Goal: Information Seeking & Learning: Learn about a topic

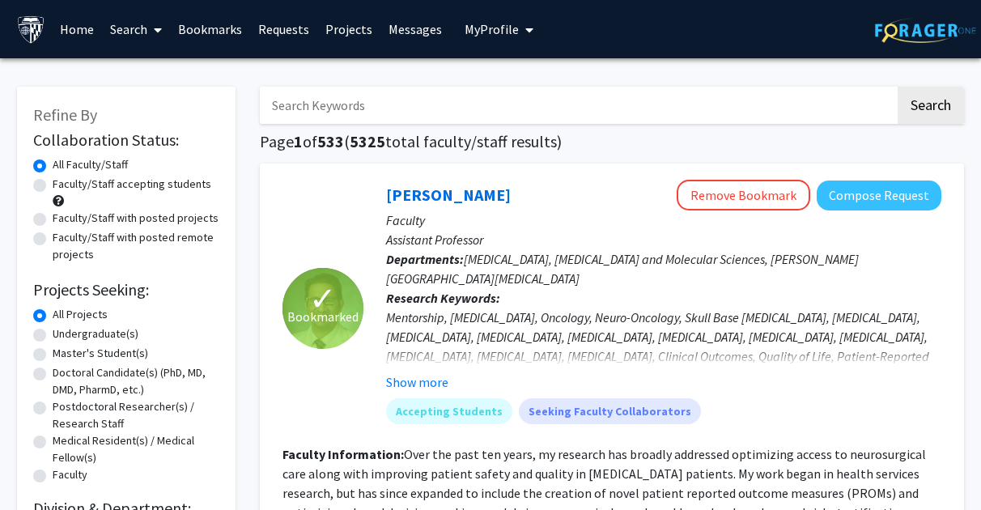
click at [210, 34] on link "Bookmarks" at bounding box center [210, 29] width 80 height 57
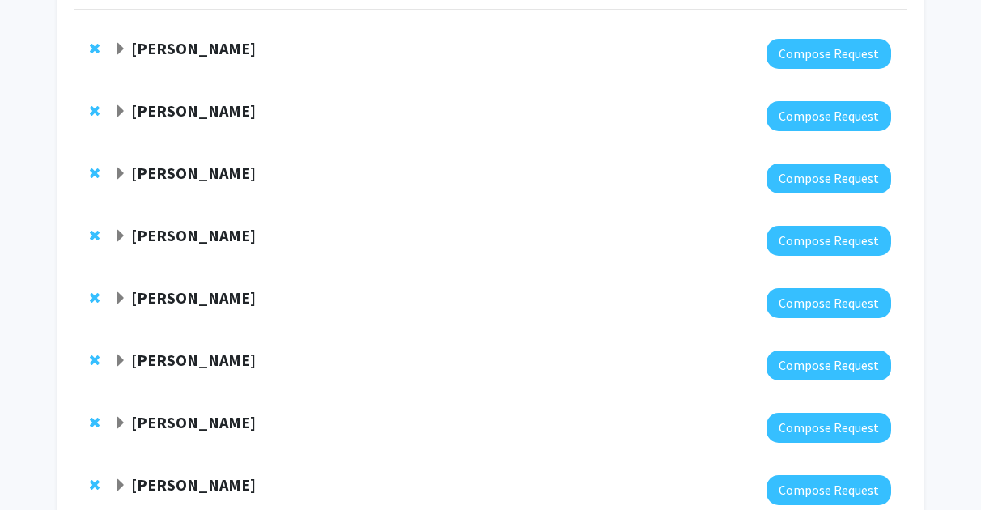
scroll to position [268, 0]
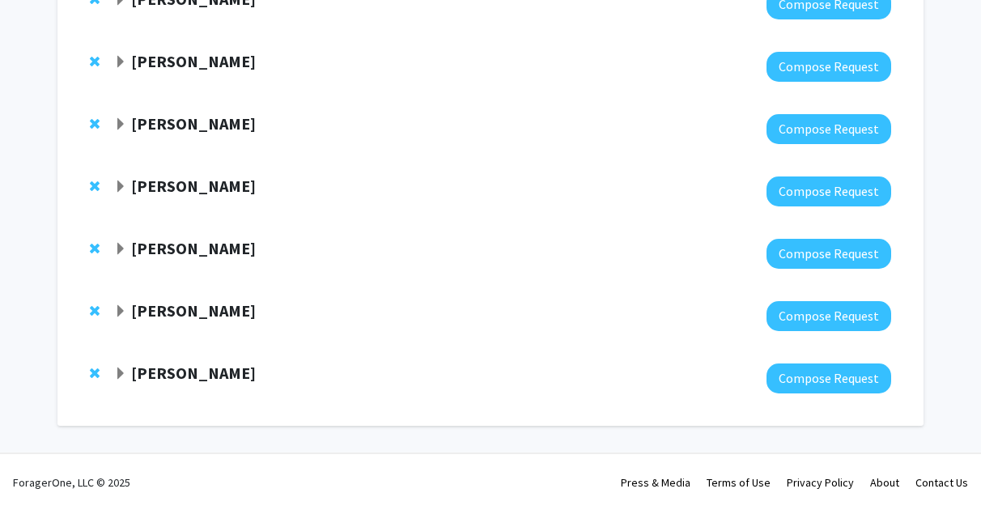
click at [121, 369] on span "Expand Bonnie Yeung-Luk Bookmark" at bounding box center [120, 373] width 13 height 13
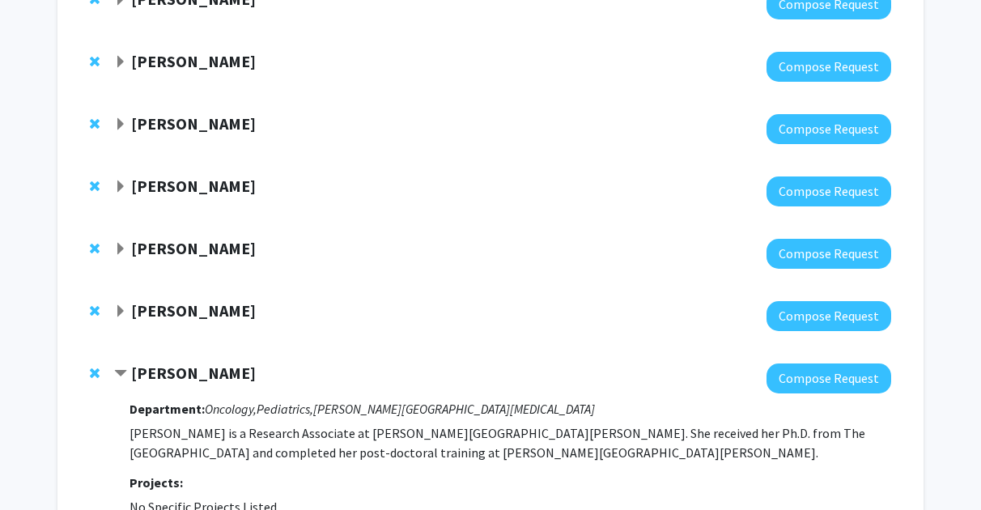
scroll to position [422, 0]
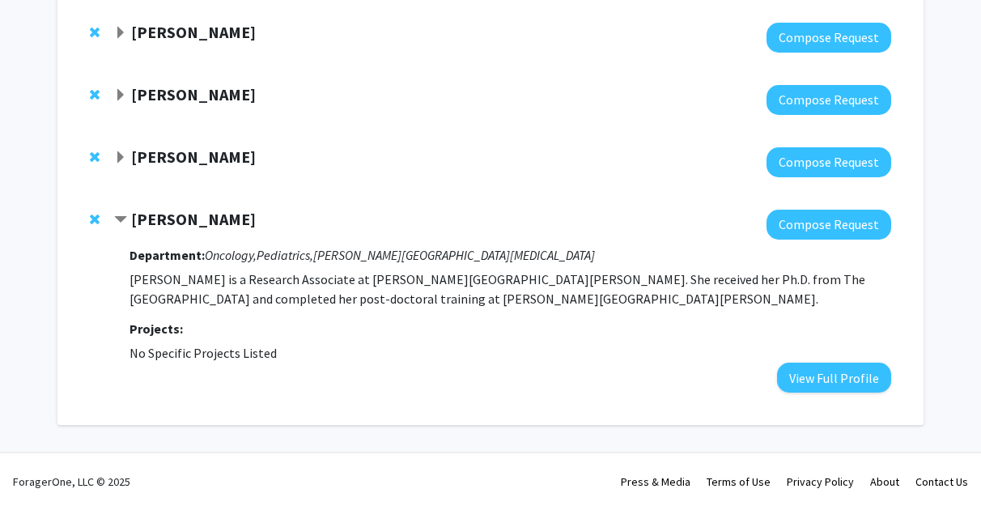
click at [121, 222] on span "Contract Bonnie Yeung-Luk Bookmark" at bounding box center [120, 220] width 13 height 13
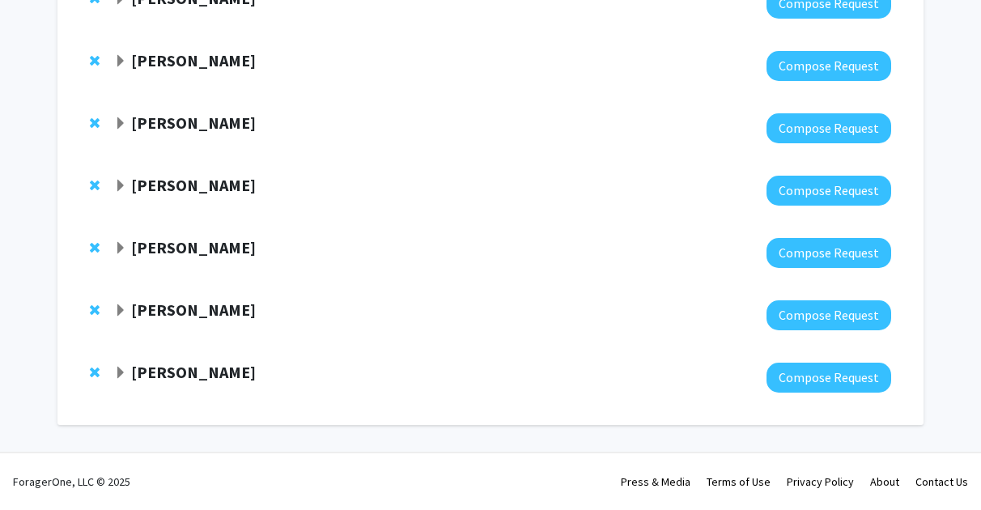
scroll to position [268, 0]
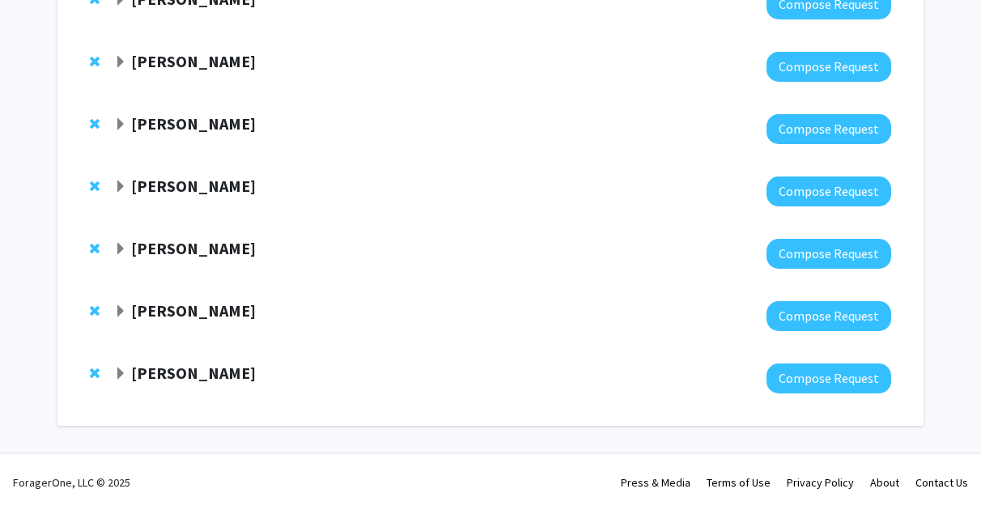
click at [113, 313] on div "[PERSON_NAME] Compose Request" at bounding box center [491, 316] width 834 height 62
click at [121, 305] on span "Expand Emily Johnson Bookmark" at bounding box center [120, 311] width 13 height 13
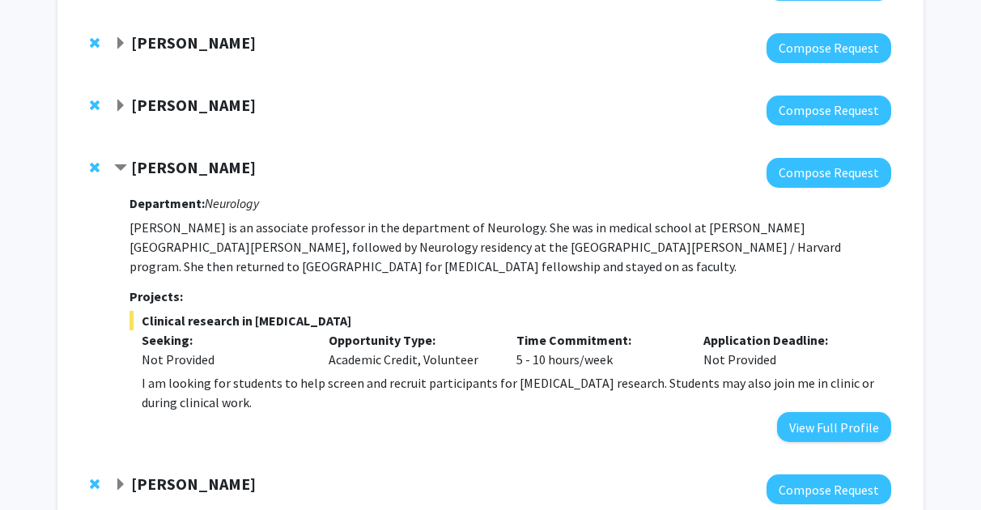
scroll to position [410, 0]
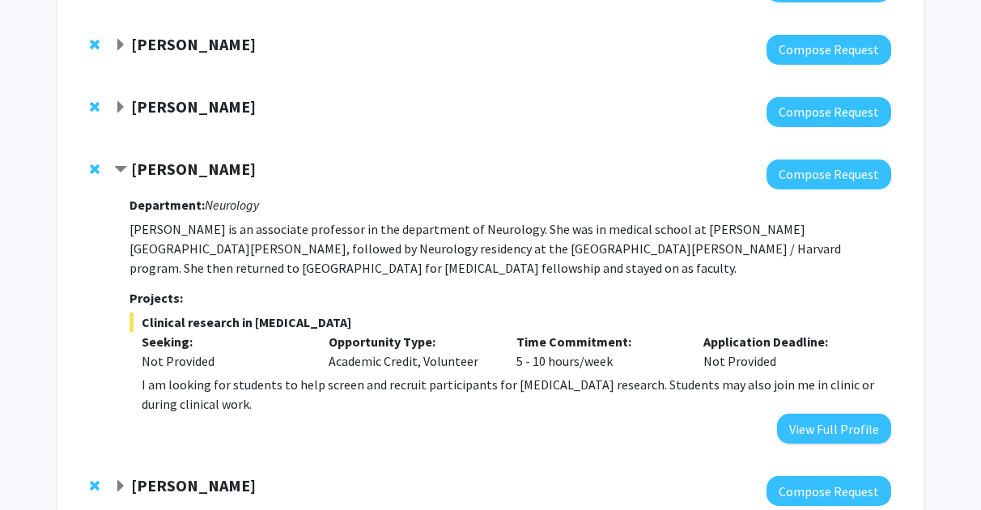
click at [125, 167] on span "Contract Emily Johnson Bookmark" at bounding box center [120, 170] width 13 height 13
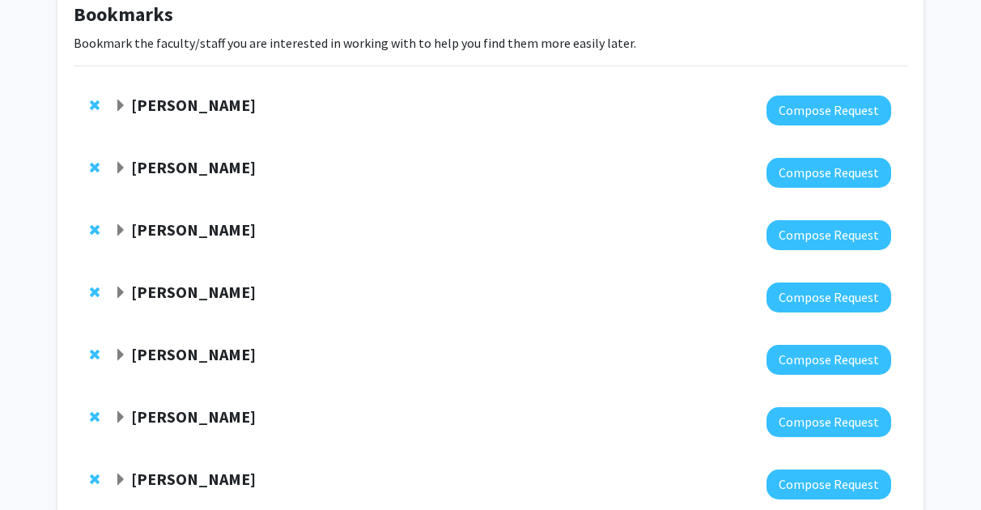
scroll to position [97, 0]
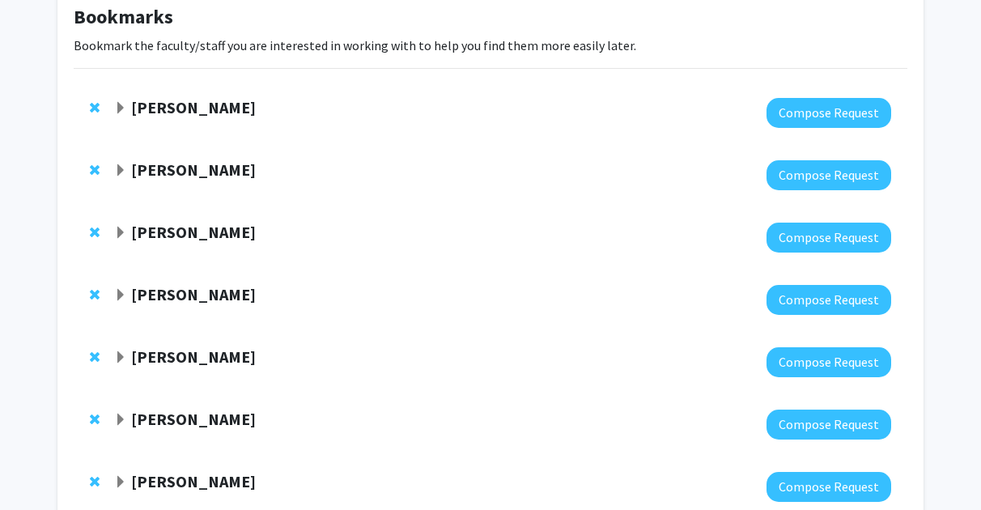
click at [124, 112] on span "Expand Tara Deemyad Bookmark" at bounding box center [120, 108] width 13 height 13
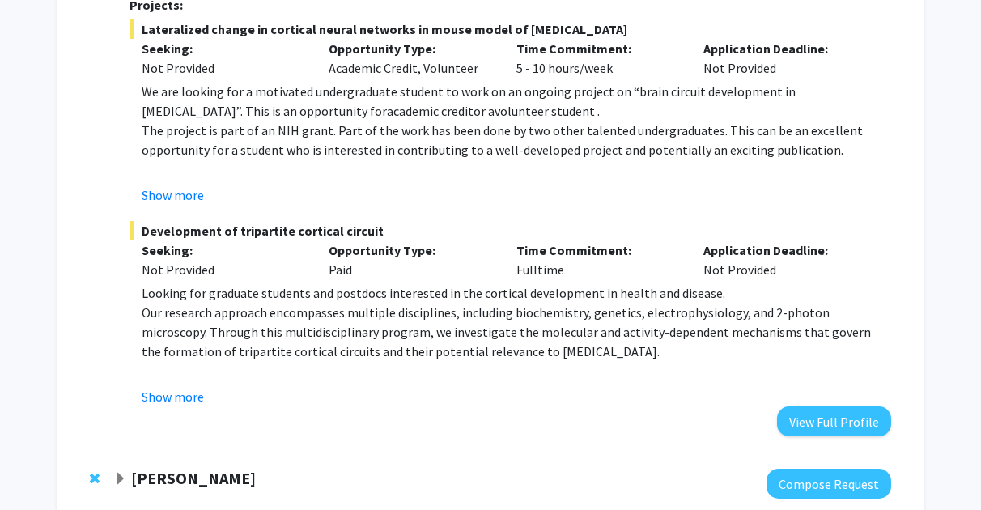
scroll to position [260, 0]
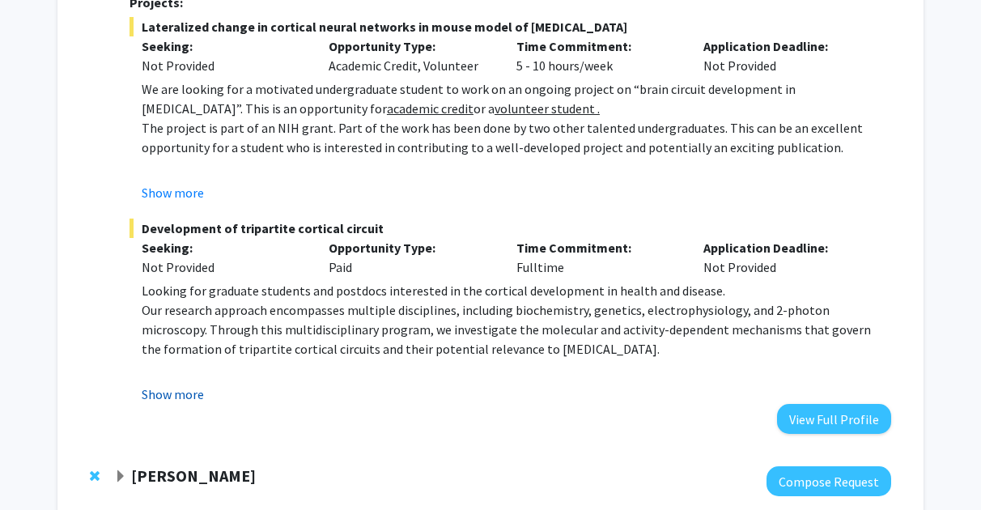
click at [172, 390] on button "Show more" at bounding box center [173, 393] width 62 height 19
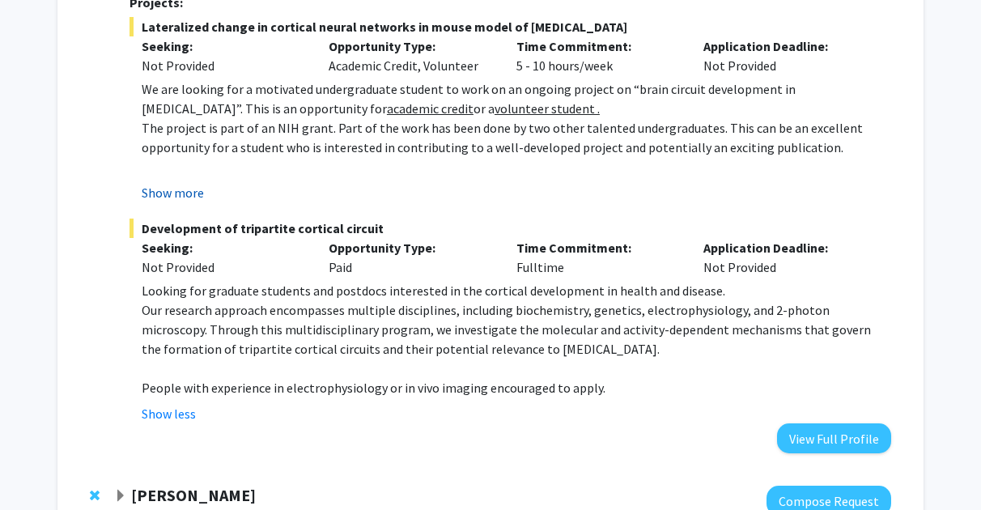
click at [189, 187] on button "Show more" at bounding box center [173, 192] width 62 height 19
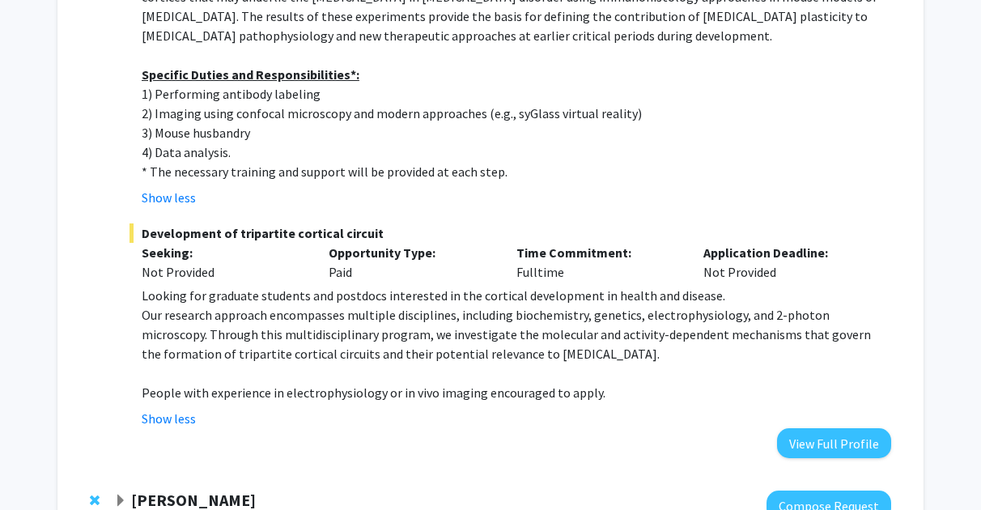
scroll to position [752, 0]
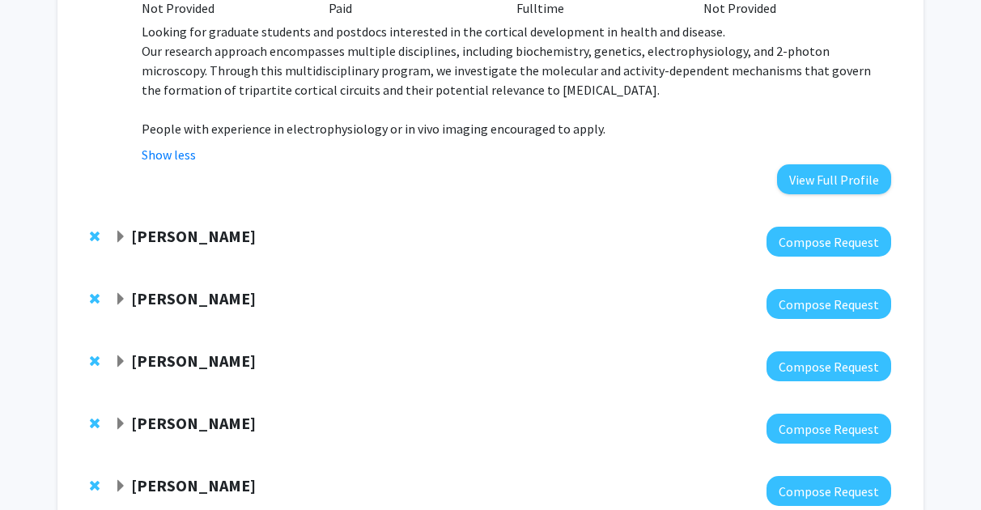
click at [182, 244] on strong "[PERSON_NAME]" at bounding box center [193, 236] width 125 height 20
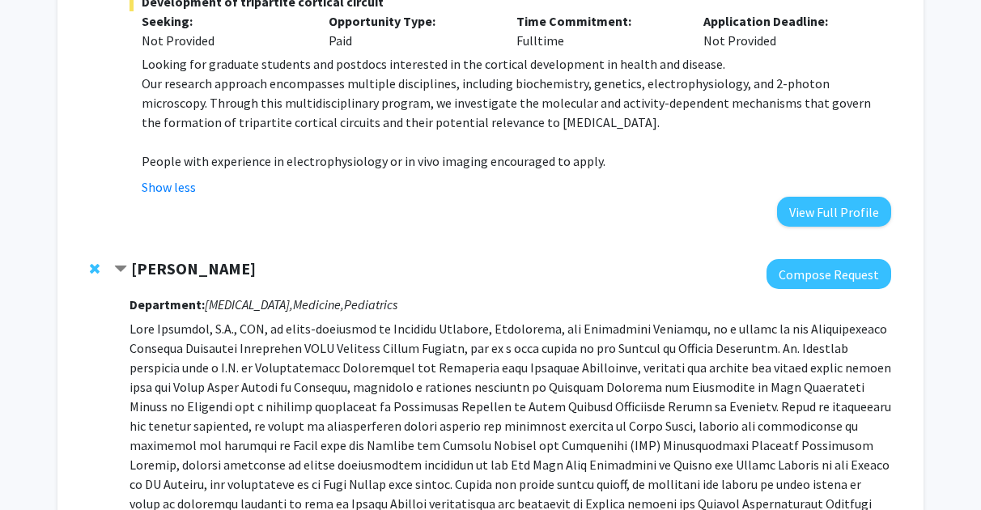
scroll to position [719, 0]
click at [185, 265] on strong "[PERSON_NAME]" at bounding box center [193, 269] width 125 height 20
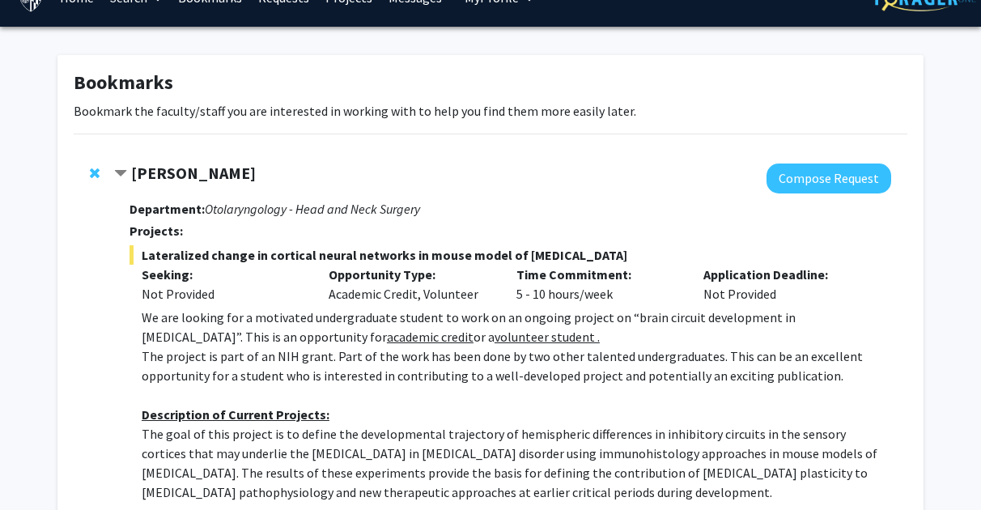
scroll to position [0, 0]
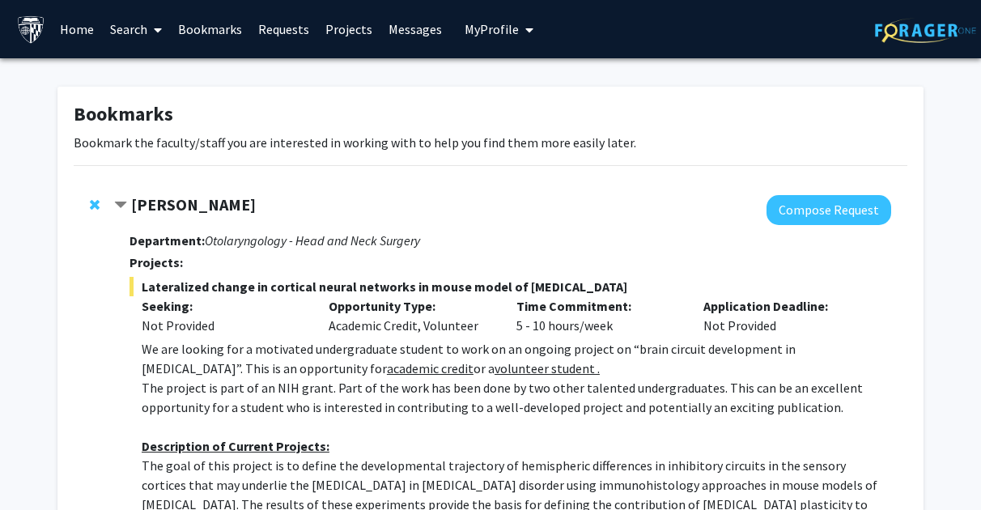
click at [343, 36] on link "Projects" at bounding box center [348, 29] width 63 height 57
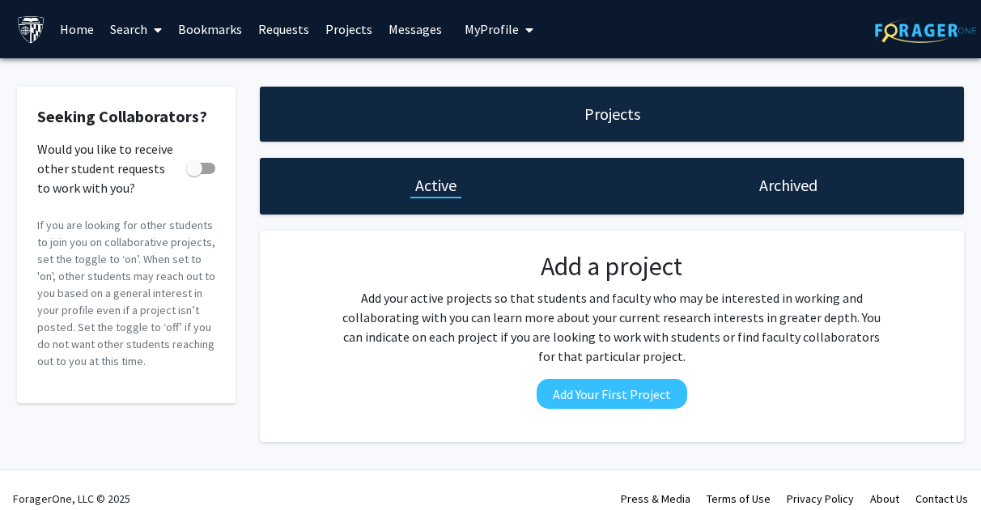
click at [84, 33] on link "Home" at bounding box center [77, 29] width 50 height 57
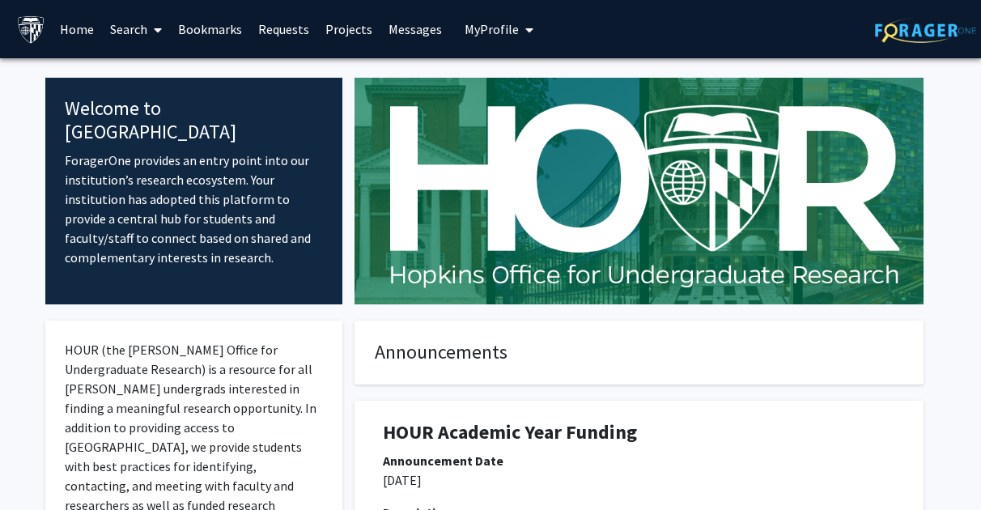
click at [139, 26] on link "Search" at bounding box center [136, 29] width 68 height 57
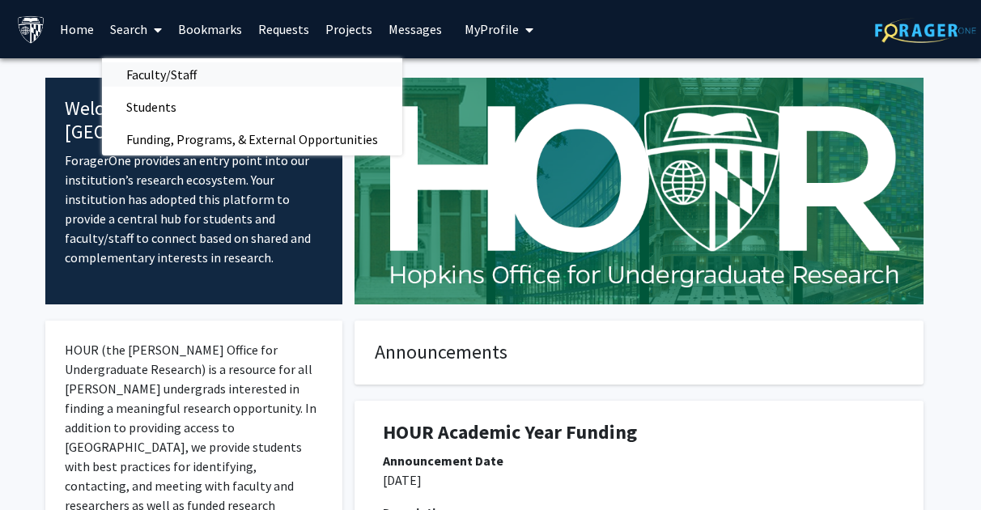
click at [174, 71] on span "Faculty/Staff" at bounding box center [161, 74] width 119 height 32
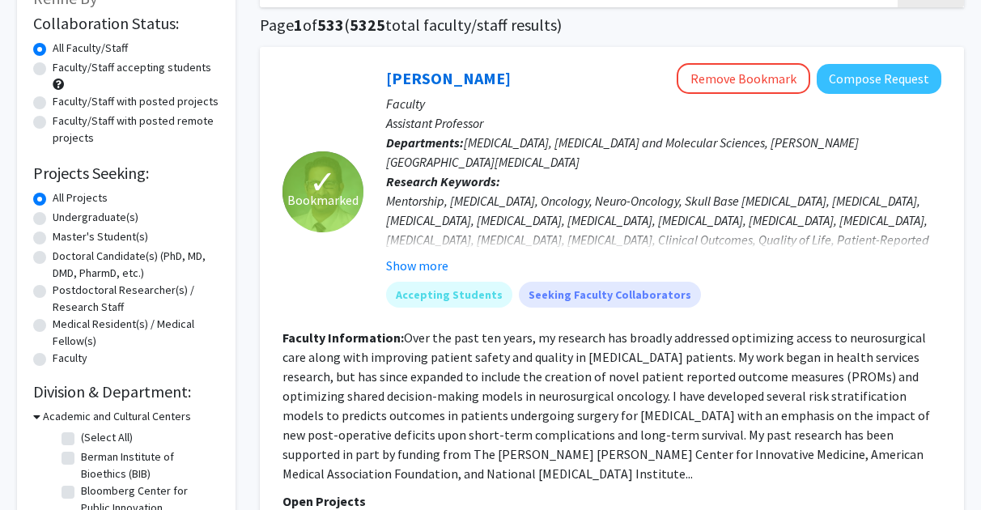
scroll to position [121, 0]
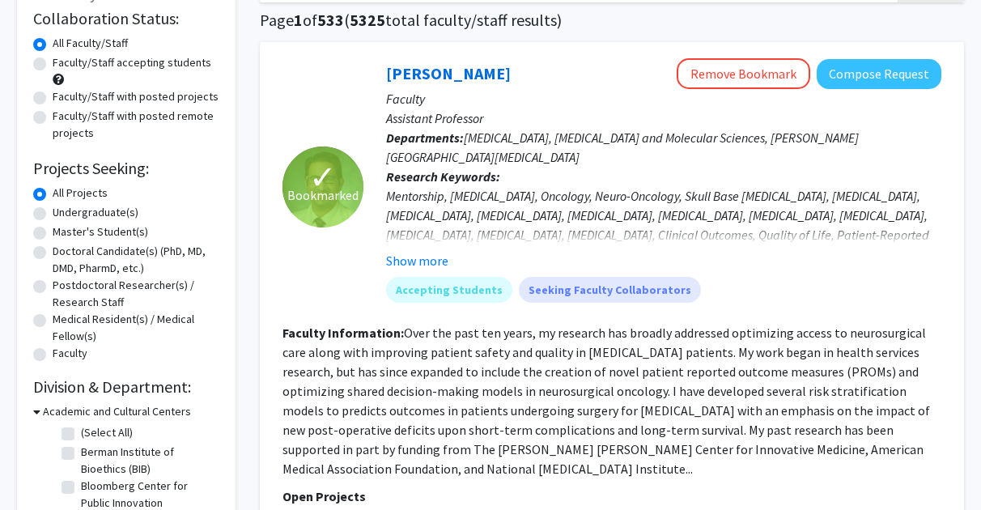
click at [53, 216] on label "Undergraduate(s)" at bounding box center [96, 212] width 86 height 17
click at [53, 215] on input "Undergraduate(s)" at bounding box center [58, 209] width 11 height 11
radio input "true"
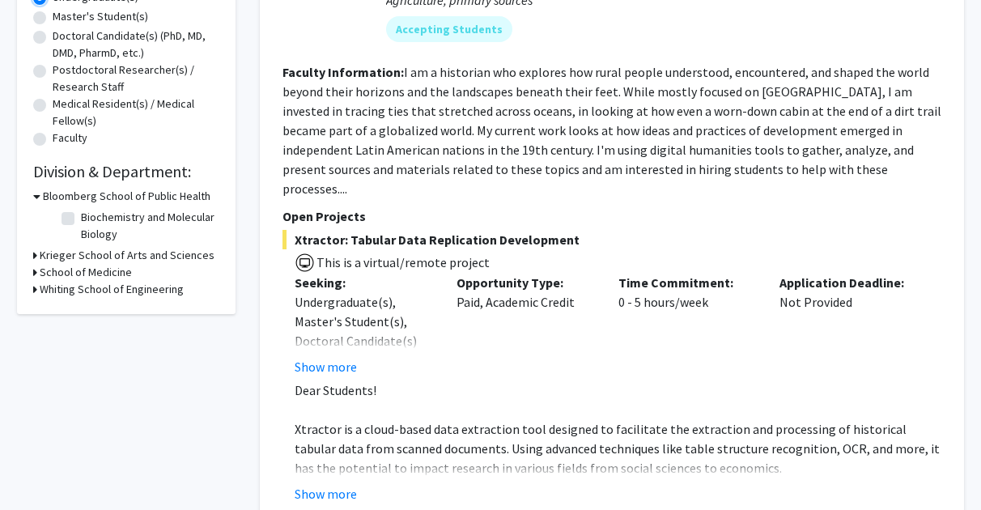
scroll to position [338, 0]
click at [36, 253] on icon at bounding box center [35, 254] width 4 height 17
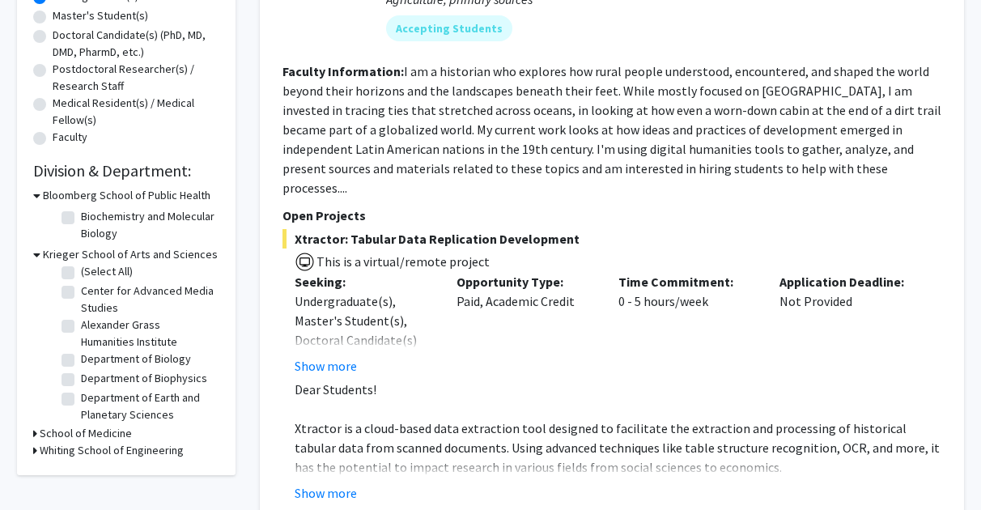
scroll to position [0, 0]
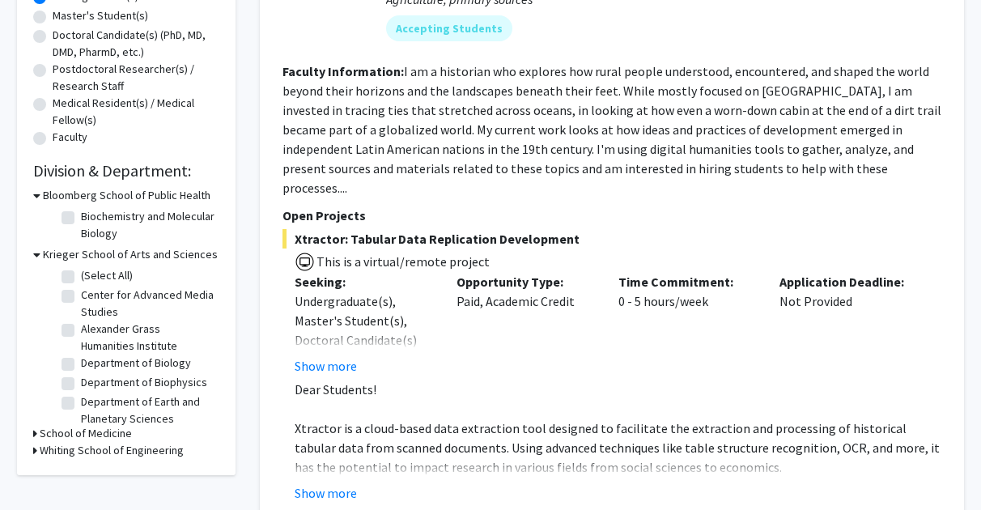
click at [36, 252] on icon at bounding box center [36, 254] width 7 height 17
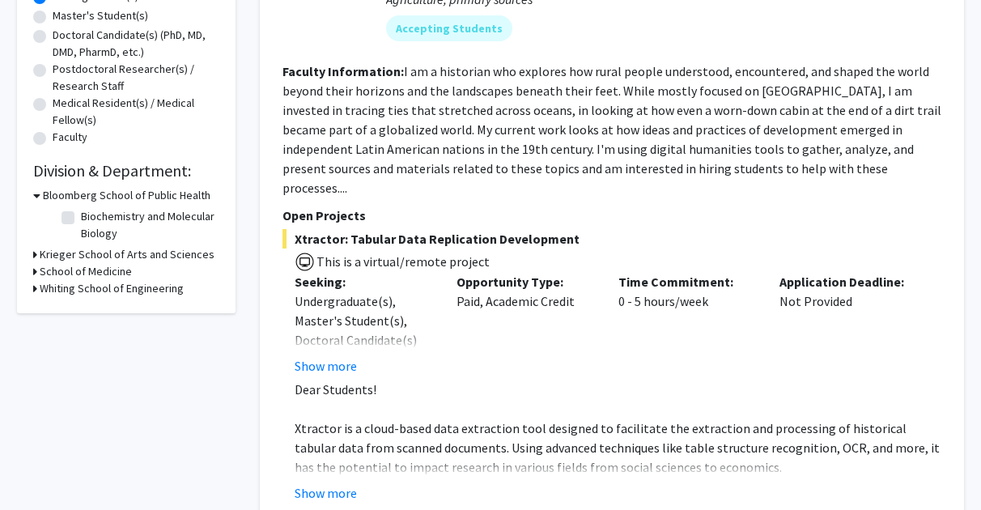
click at [36, 272] on icon at bounding box center [35, 271] width 4 height 17
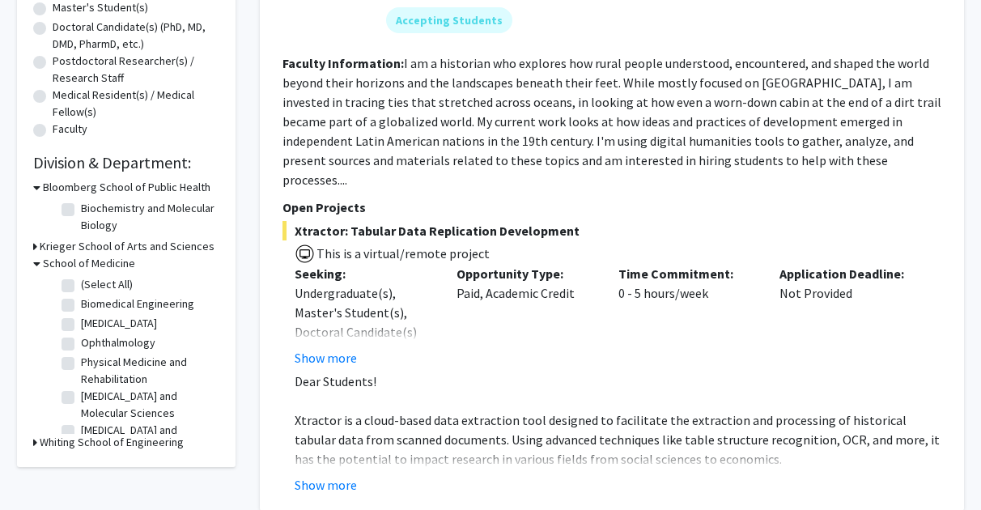
click at [81, 282] on label "(Select All)" at bounding box center [107, 284] width 52 height 17
click at [81, 282] on input "(Select All)" at bounding box center [86, 281] width 11 height 11
checkbox input "true"
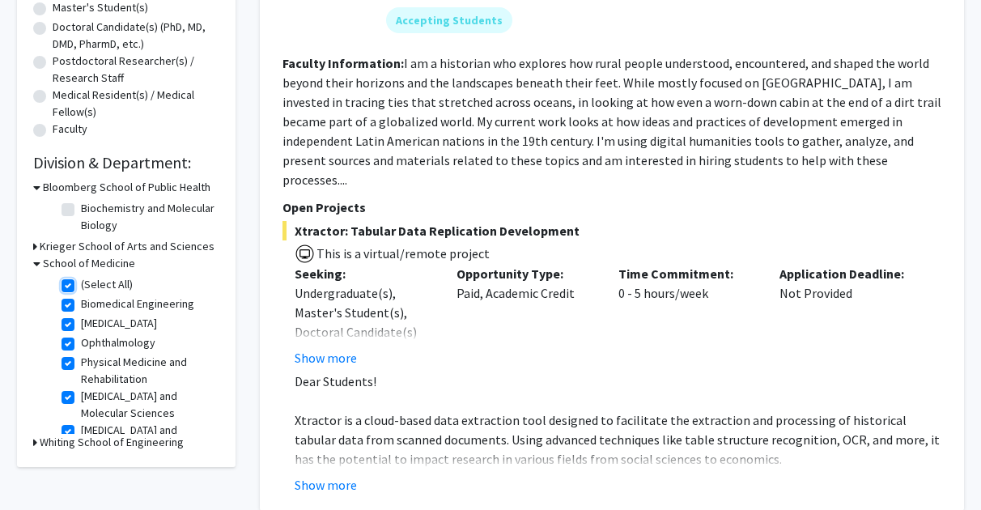
checkbox input "true"
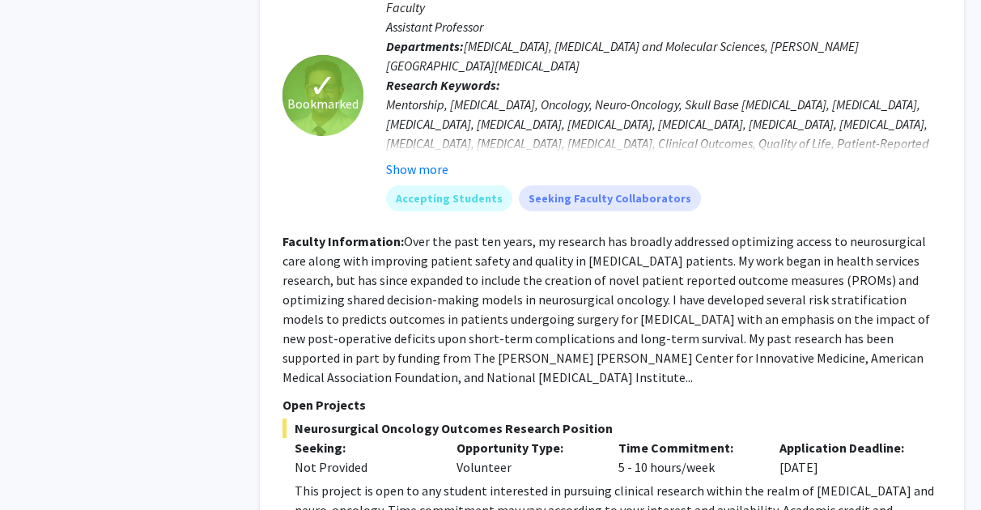
scroll to position [4262, 0]
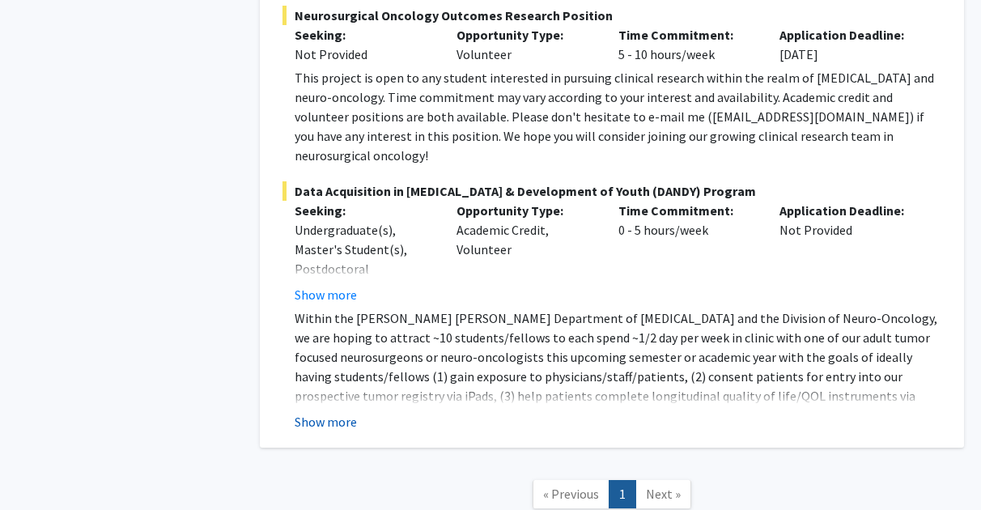
click at [345, 412] on button "Show more" at bounding box center [326, 421] width 62 height 19
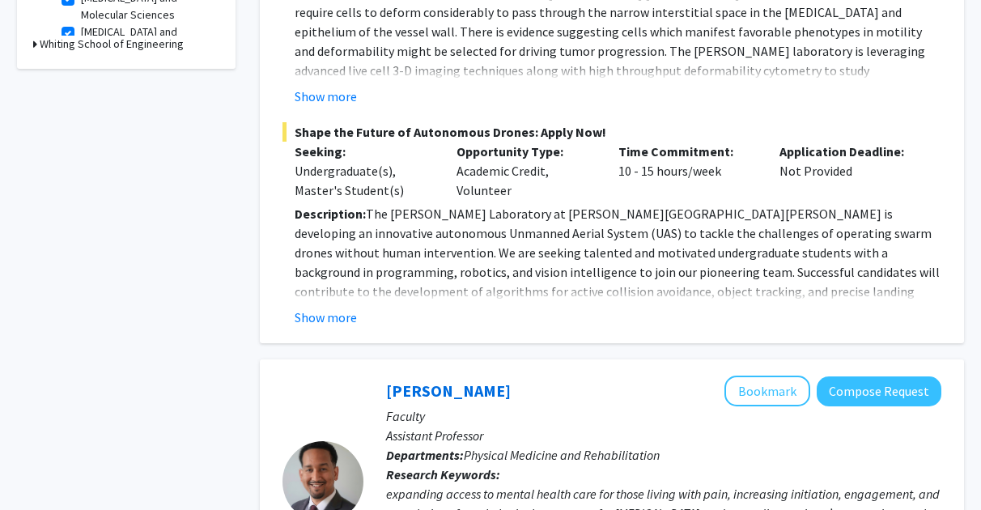
scroll to position [696, 0]
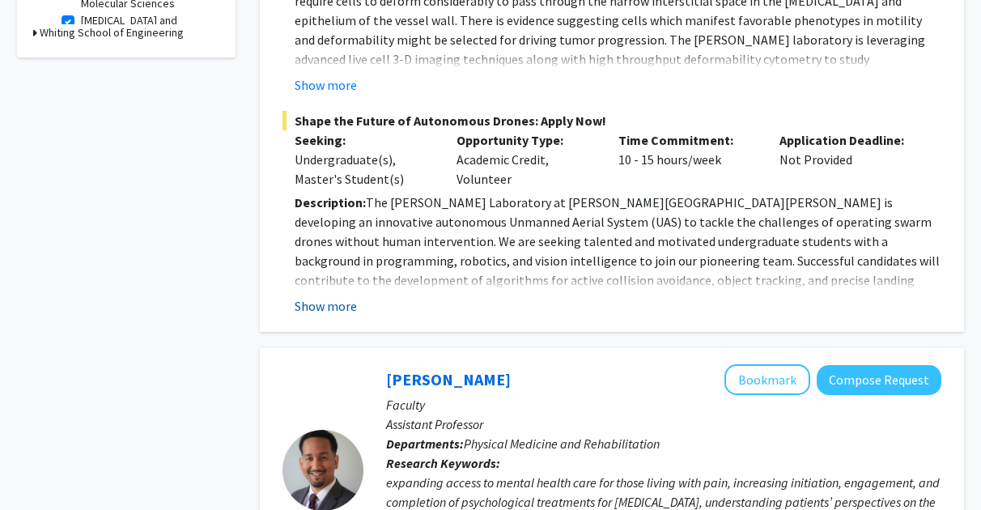
click at [337, 296] on button "Show more" at bounding box center [326, 305] width 62 height 19
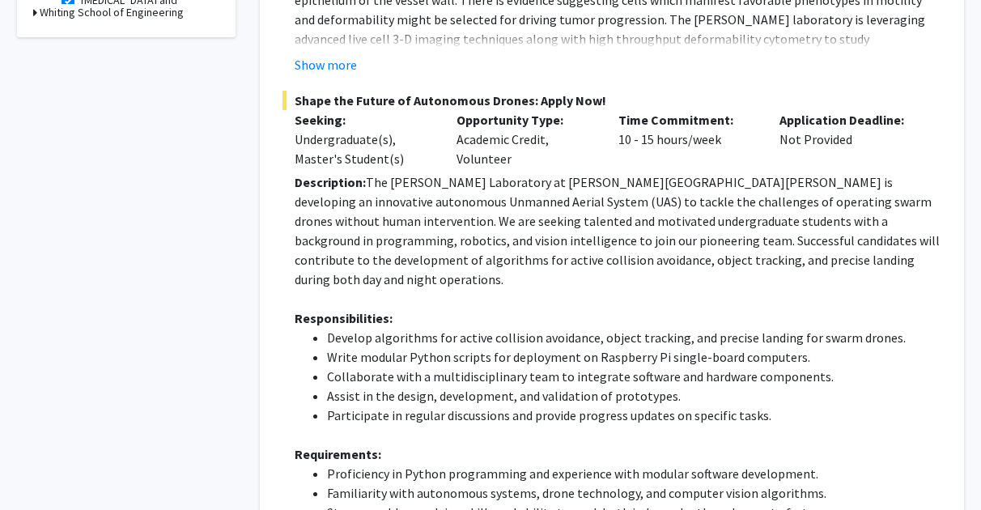
scroll to position [721, 0]
